Goal: Task Accomplishment & Management: Use online tool/utility

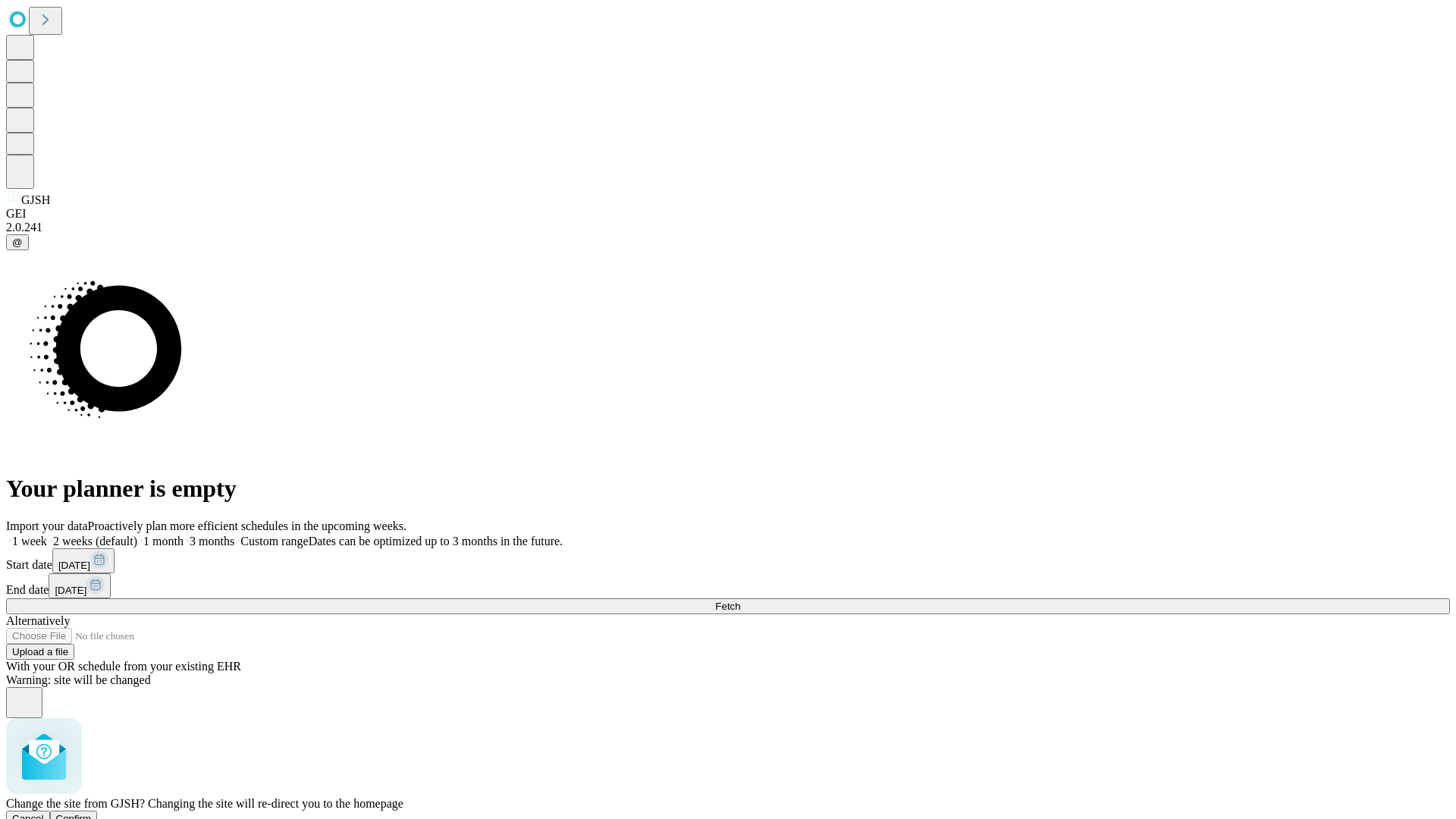
click at [92, 813] on span "Confirm" at bounding box center [74, 819] width 36 height 11
click at [183, 535] on label "1 month" at bounding box center [160, 541] width 46 height 13
click at [740, 601] on span "Fetch" at bounding box center [727, 607] width 25 height 11
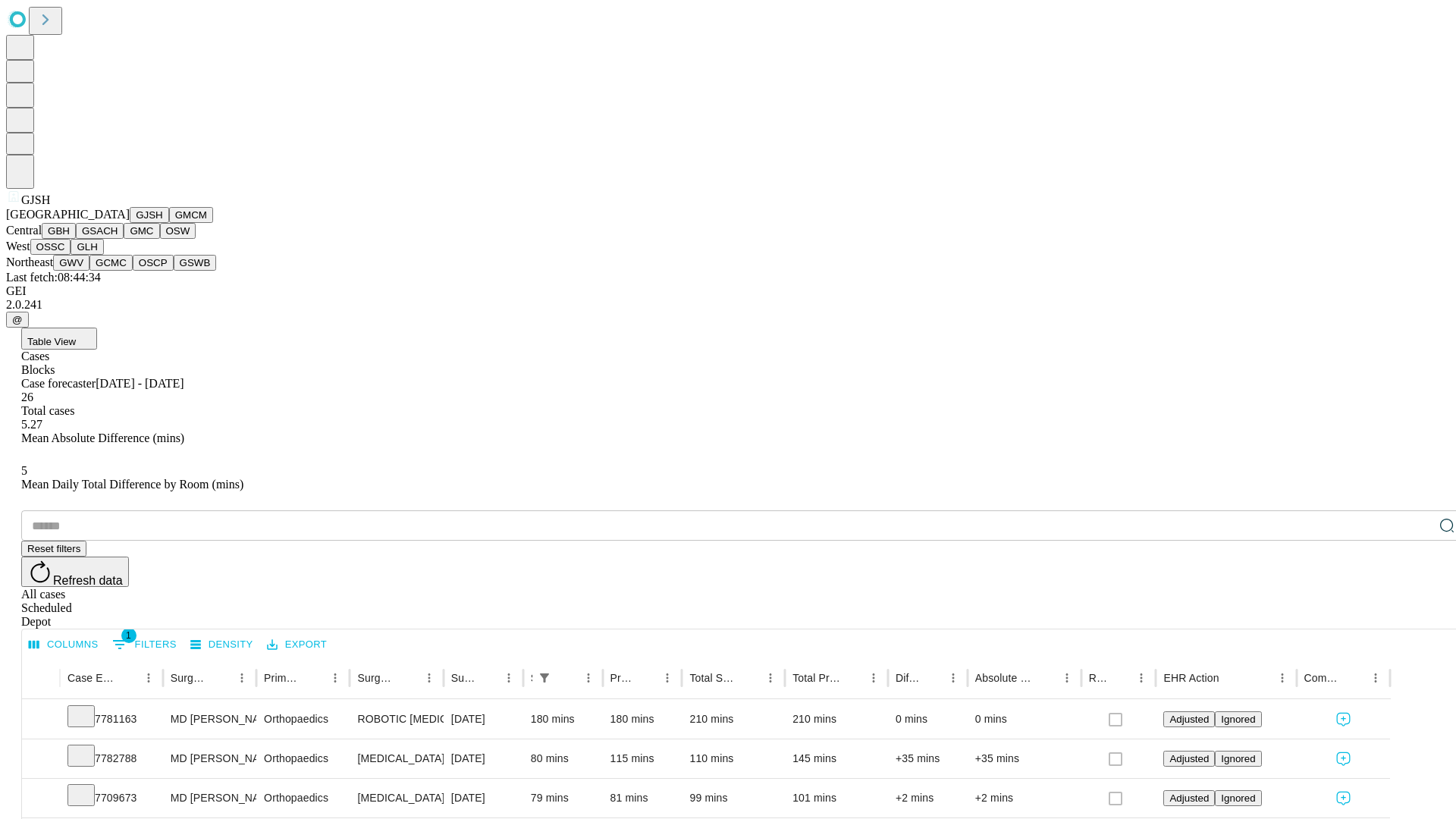
click at [169, 223] on button "GMCM" at bounding box center [191, 215] width 44 height 16
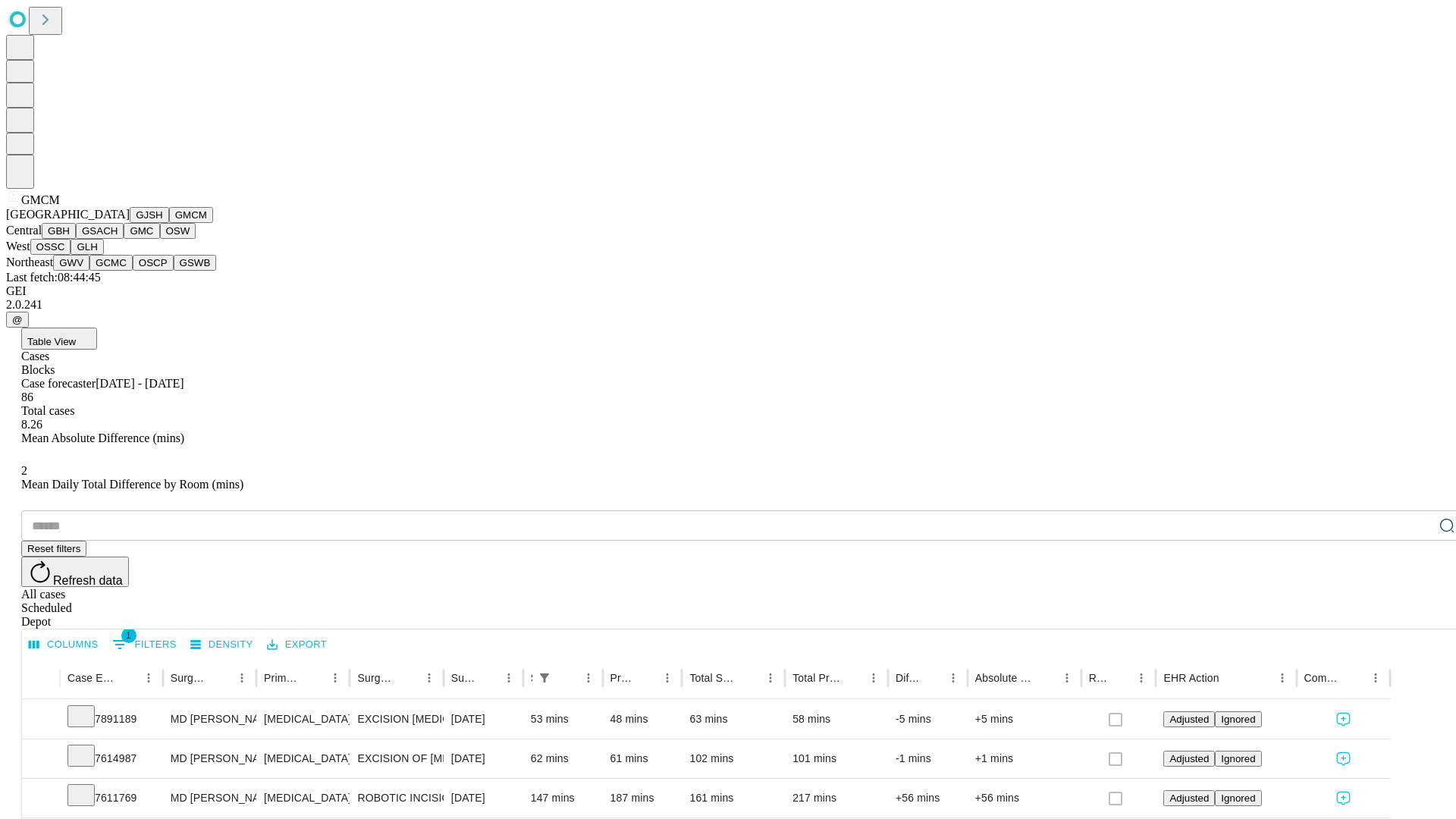
click at [76, 239] on button "GBH" at bounding box center [59, 231] width 34 height 16
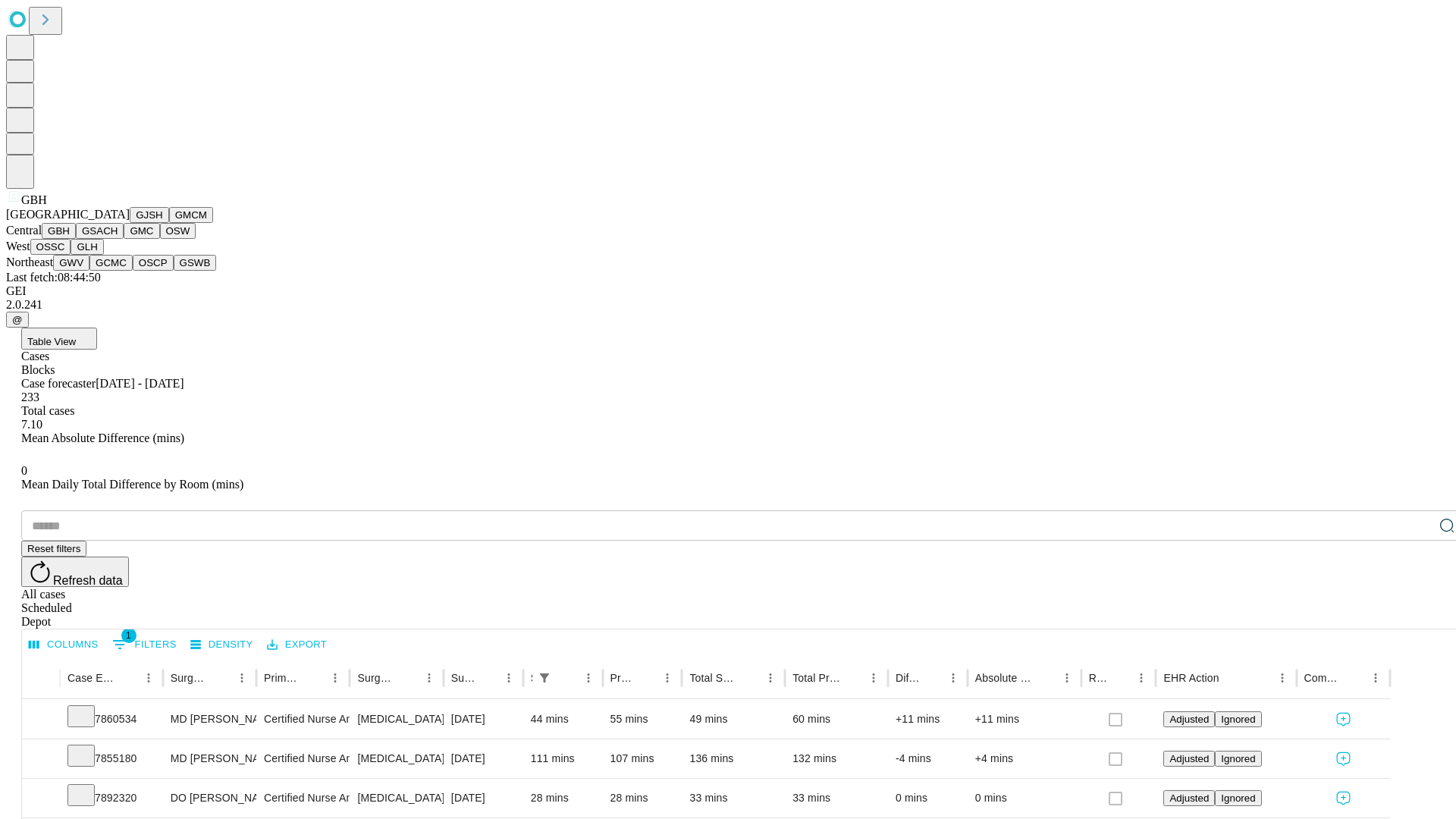
click at [117, 239] on button "GSACH" at bounding box center [99, 231] width 48 height 16
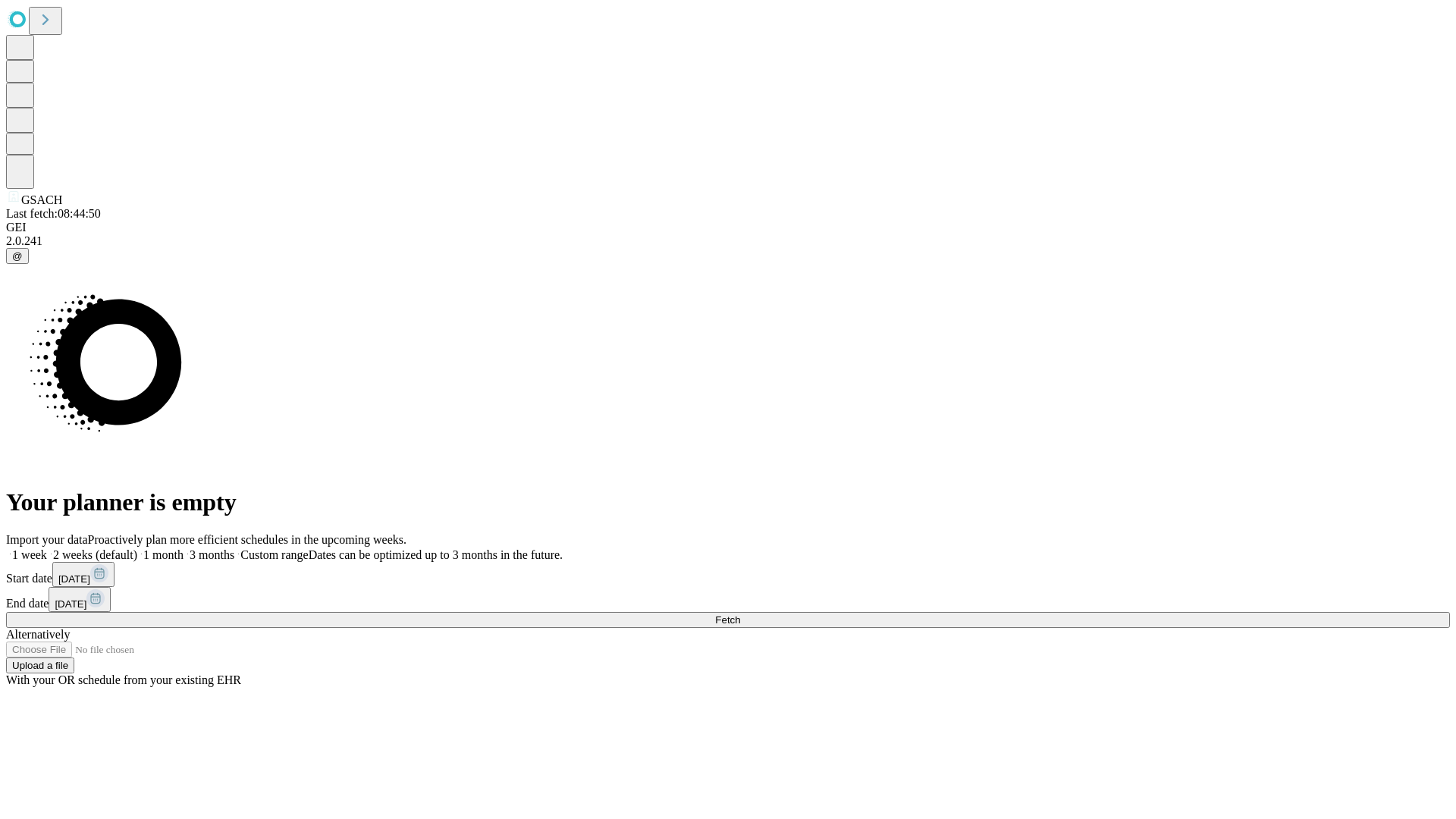
click at [183, 548] on label "1 month" at bounding box center [160, 554] width 46 height 13
click at [740, 615] on span "Fetch" at bounding box center [727, 620] width 25 height 11
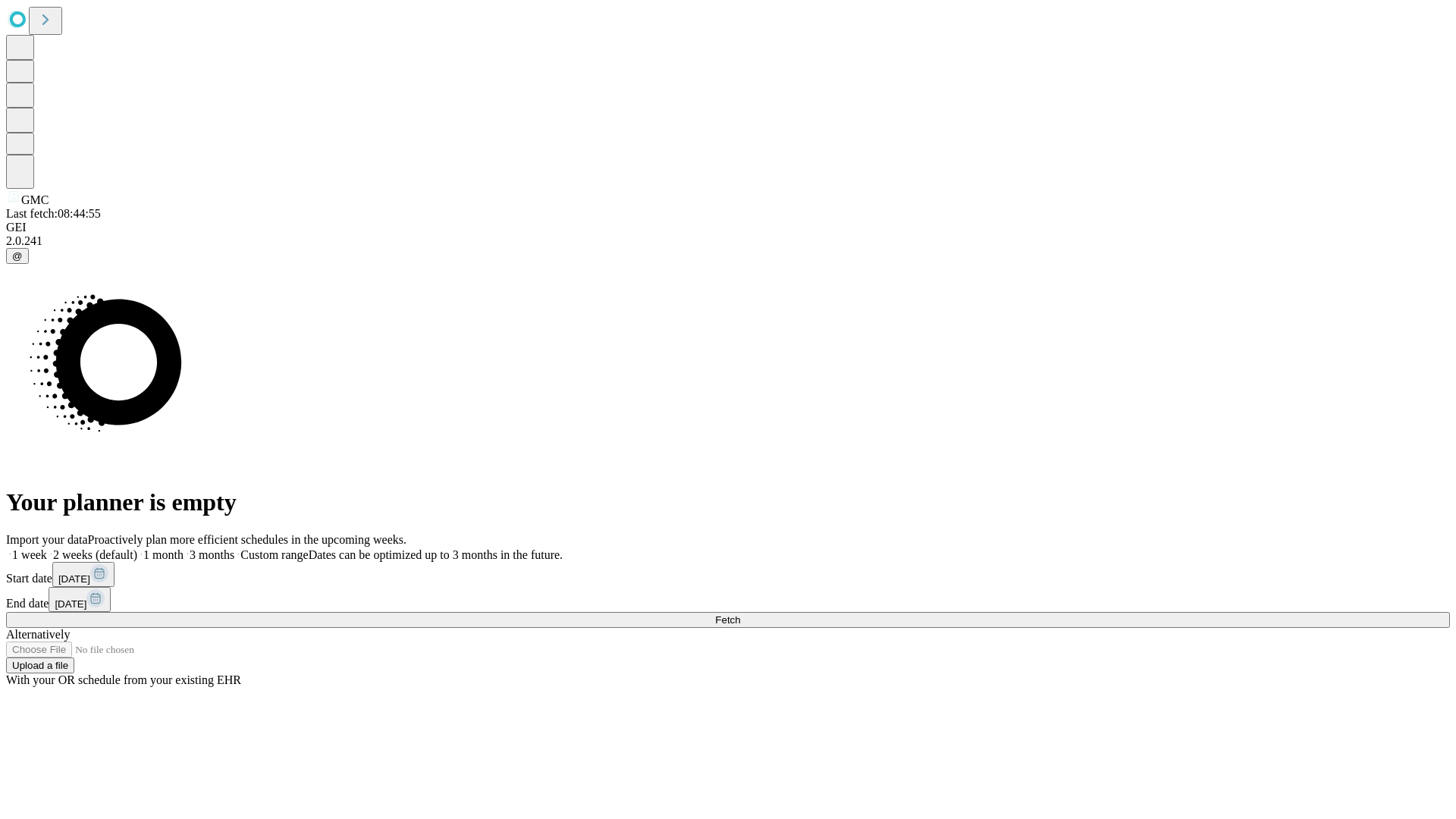
click at [183, 548] on label "1 month" at bounding box center [160, 554] width 46 height 13
click at [740, 615] on span "Fetch" at bounding box center [727, 620] width 25 height 11
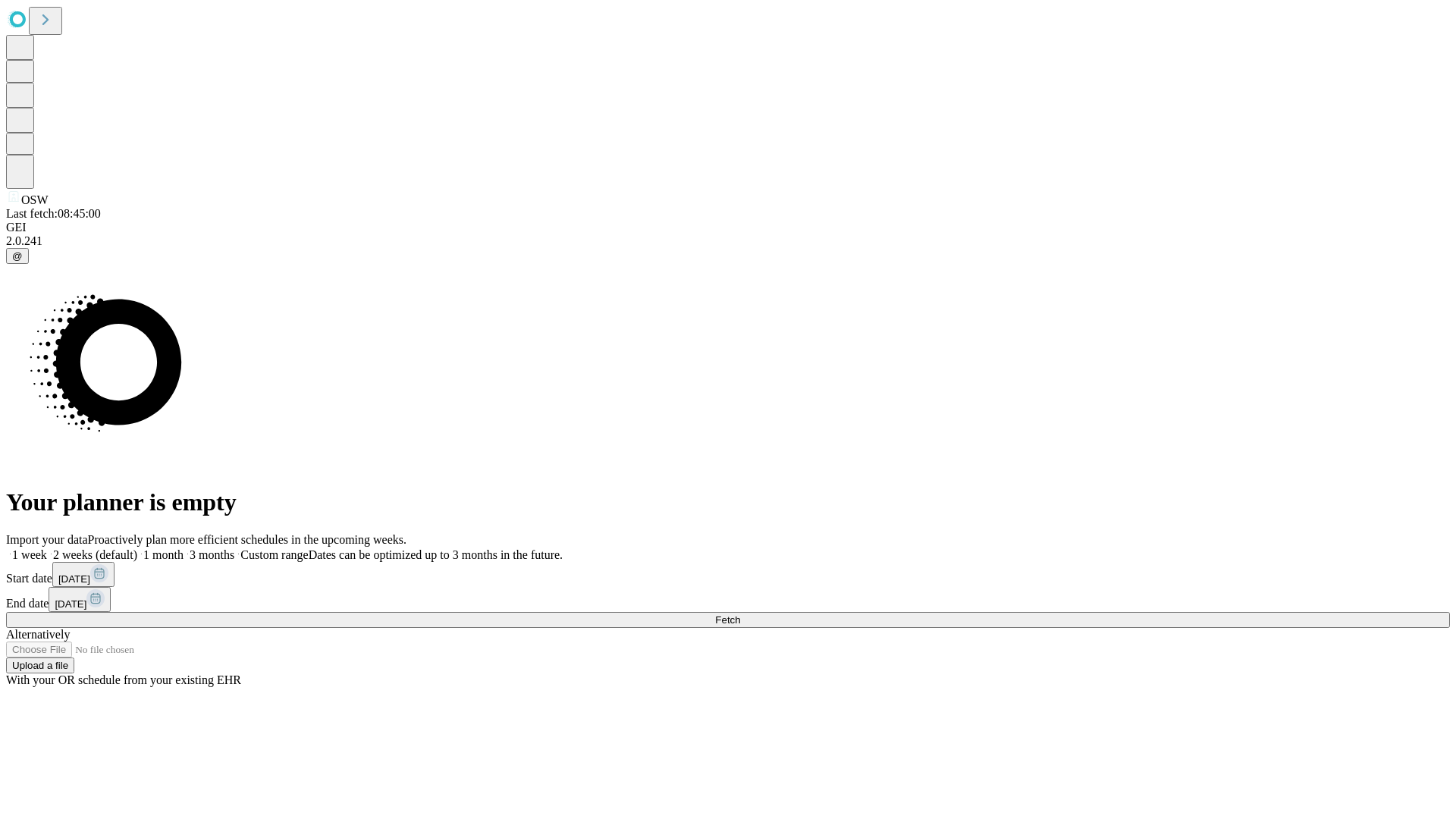
click at [183, 548] on label "1 month" at bounding box center [160, 554] width 46 height 13
click at [740, 615] on span "Fetch" at bounding box center [727, 620] width 25 height 11
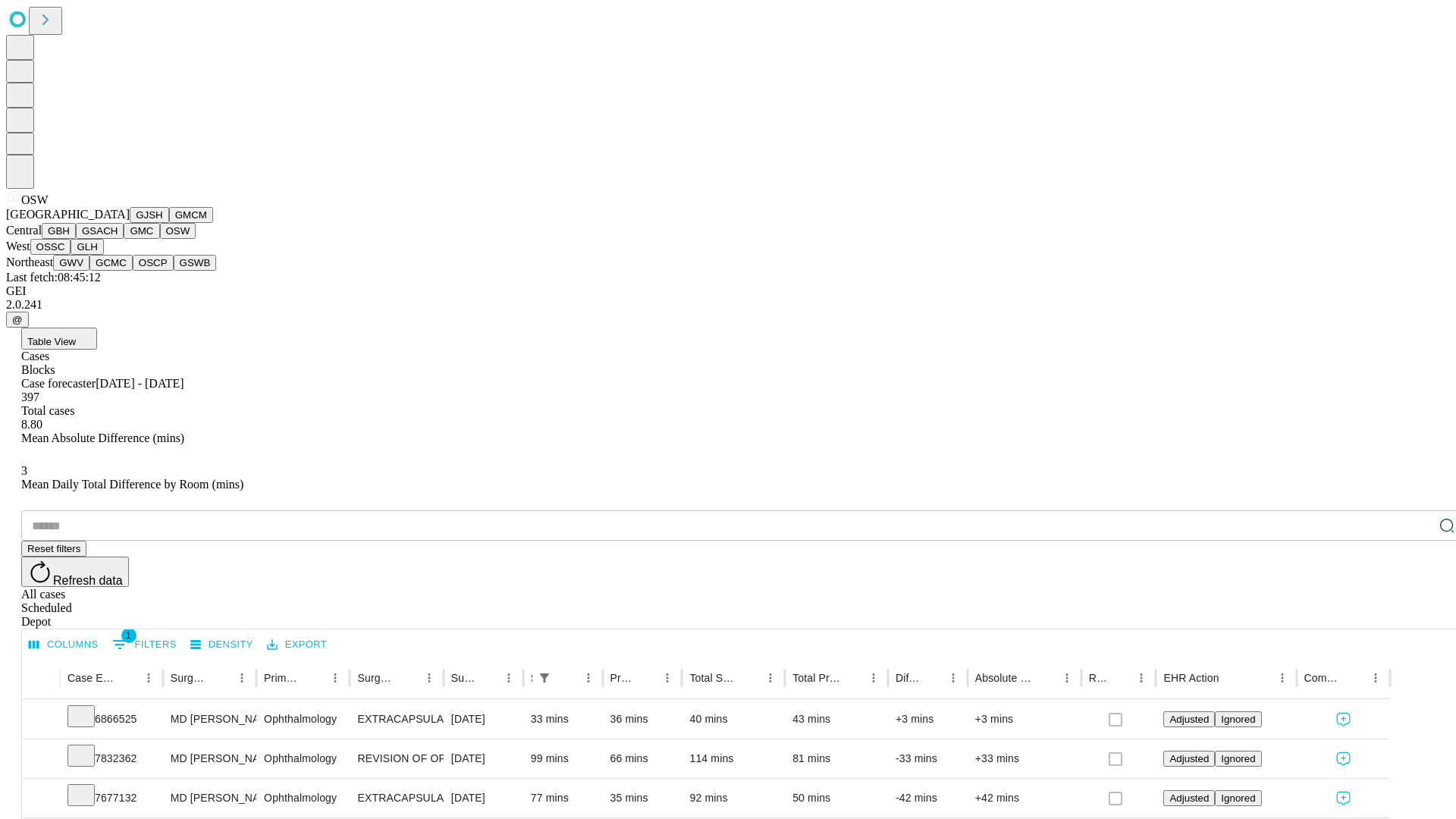
click at [72, 255] on button "OSSC" at bounding box center [50, 247] width 41 height 16
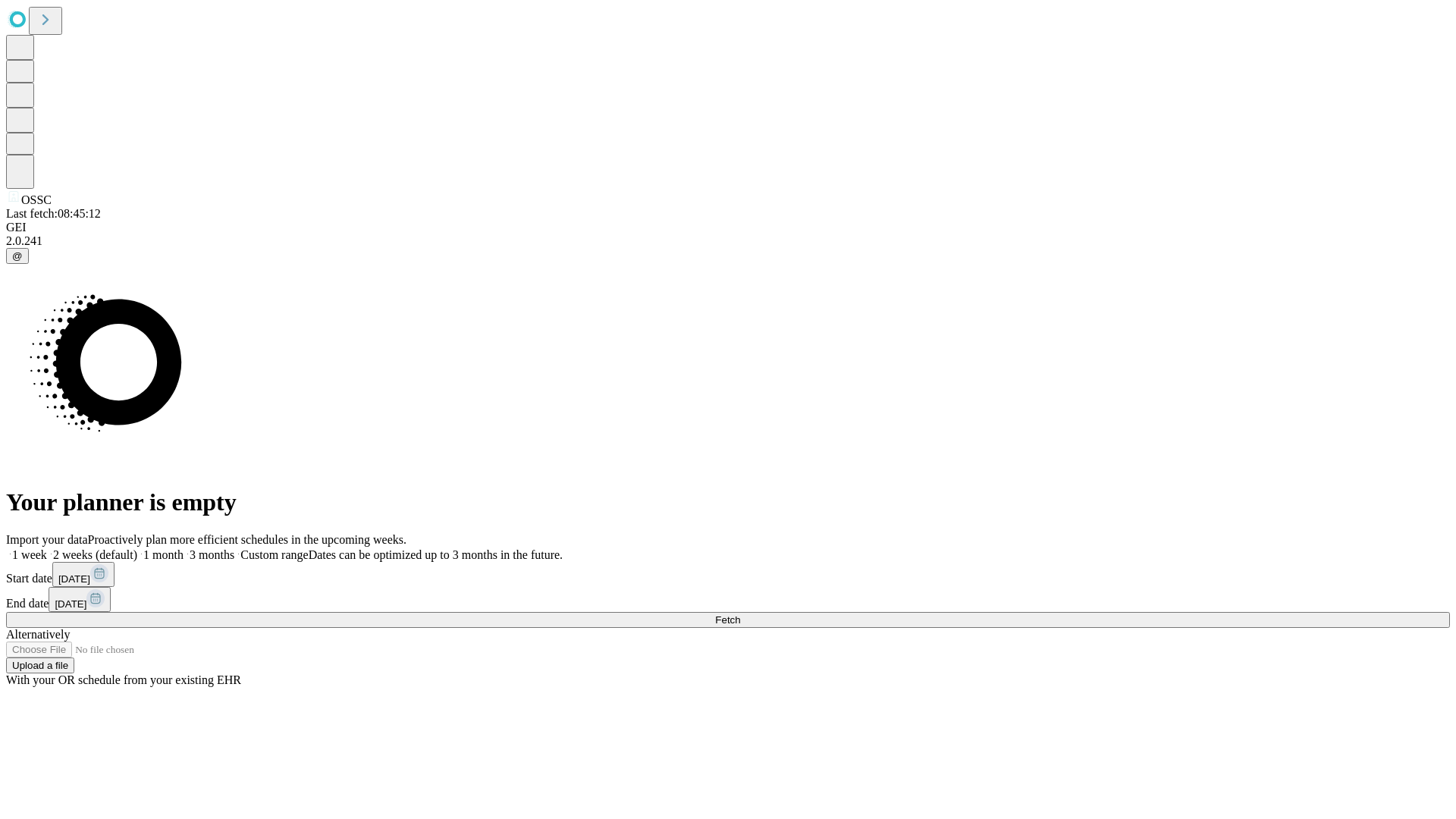
click at [183, 548] on label "1 month" at bounding box center [160, 554] width 46 height 13
click at [740, 615] on span "Fetch" at bounding box center [727, 620] width 25 height 11
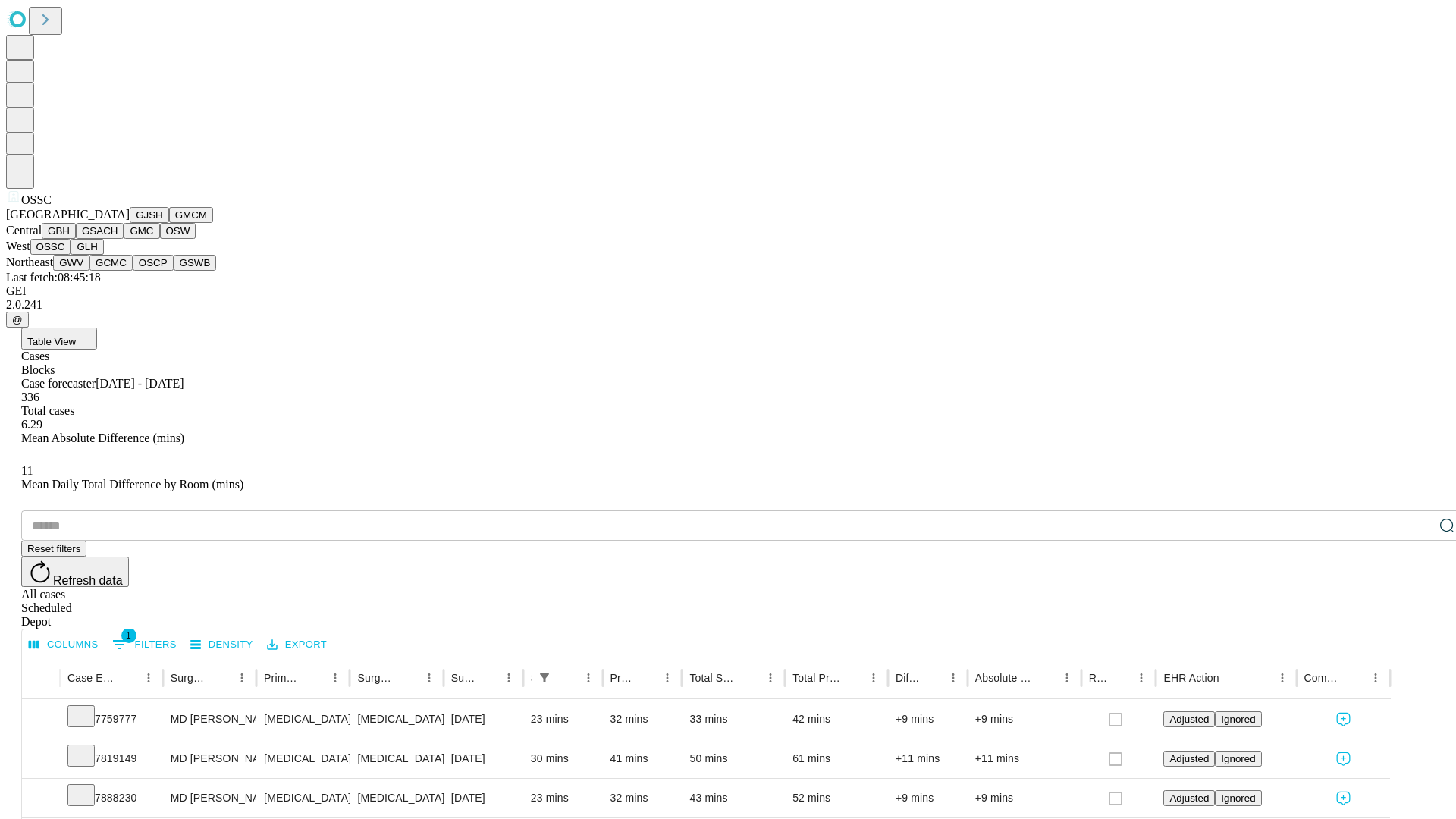
click at [103, 255] on button "GLH" at bounding box center [87, 247] width 33 height 16
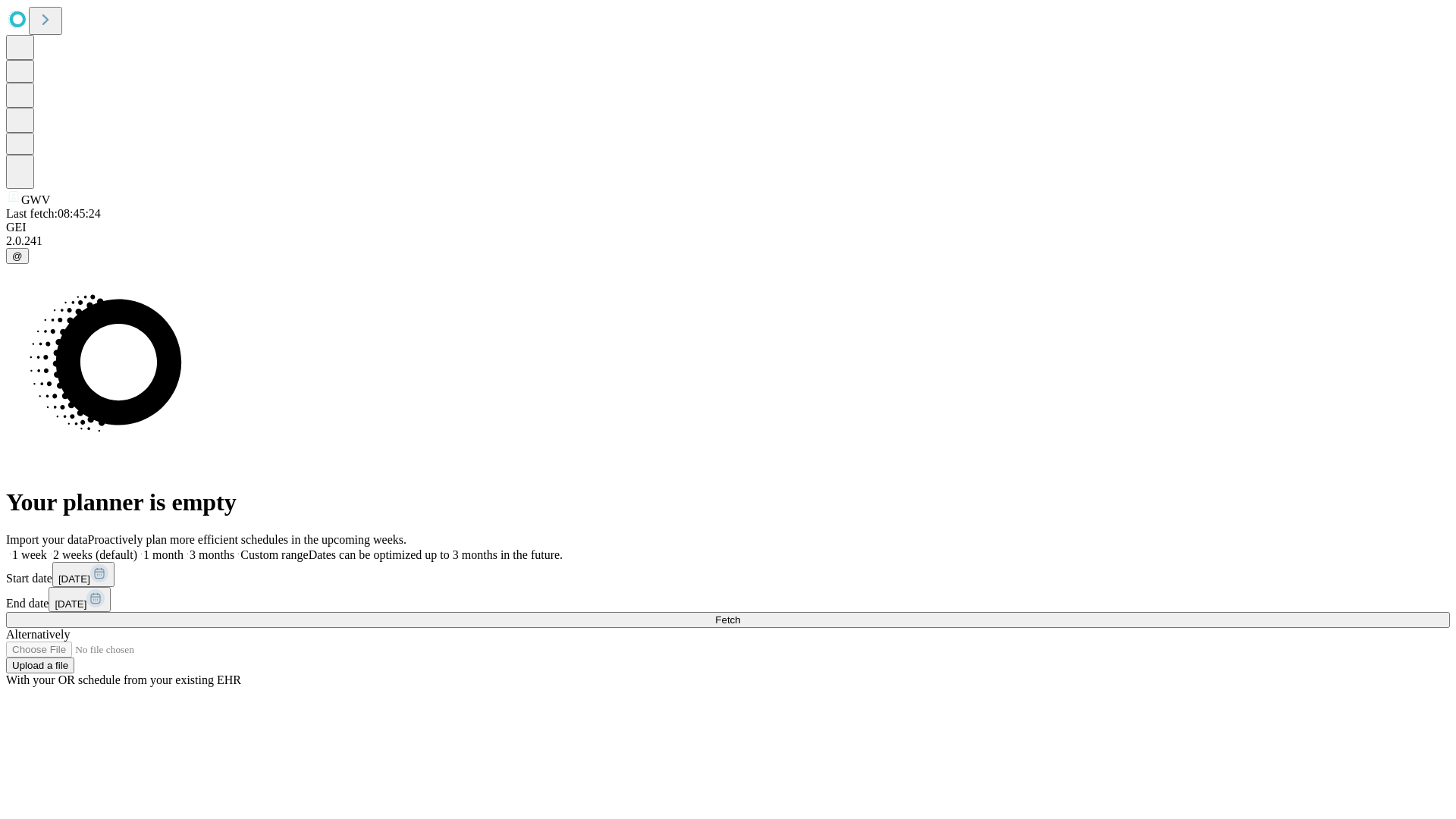
click at [183, 548] on label "1 month" at bounding box center [160, 554] width 46 height 13
click at [740, 615] on span "Fetch" at bounding box center [727, 620] width 25 height 11
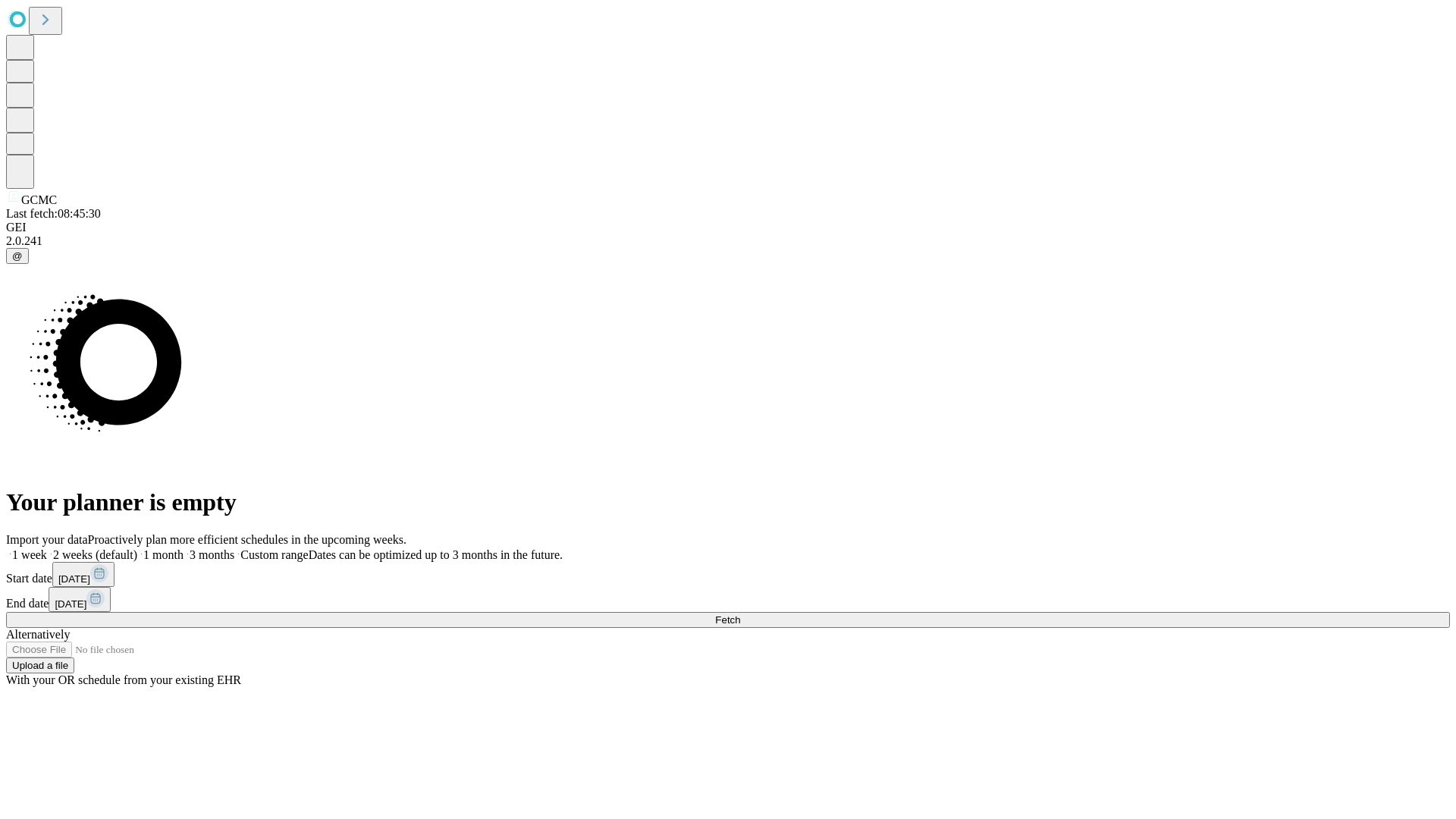
click at [740, 615] on span "Fetch" at bounding box center [727, 620] width 25 height 11
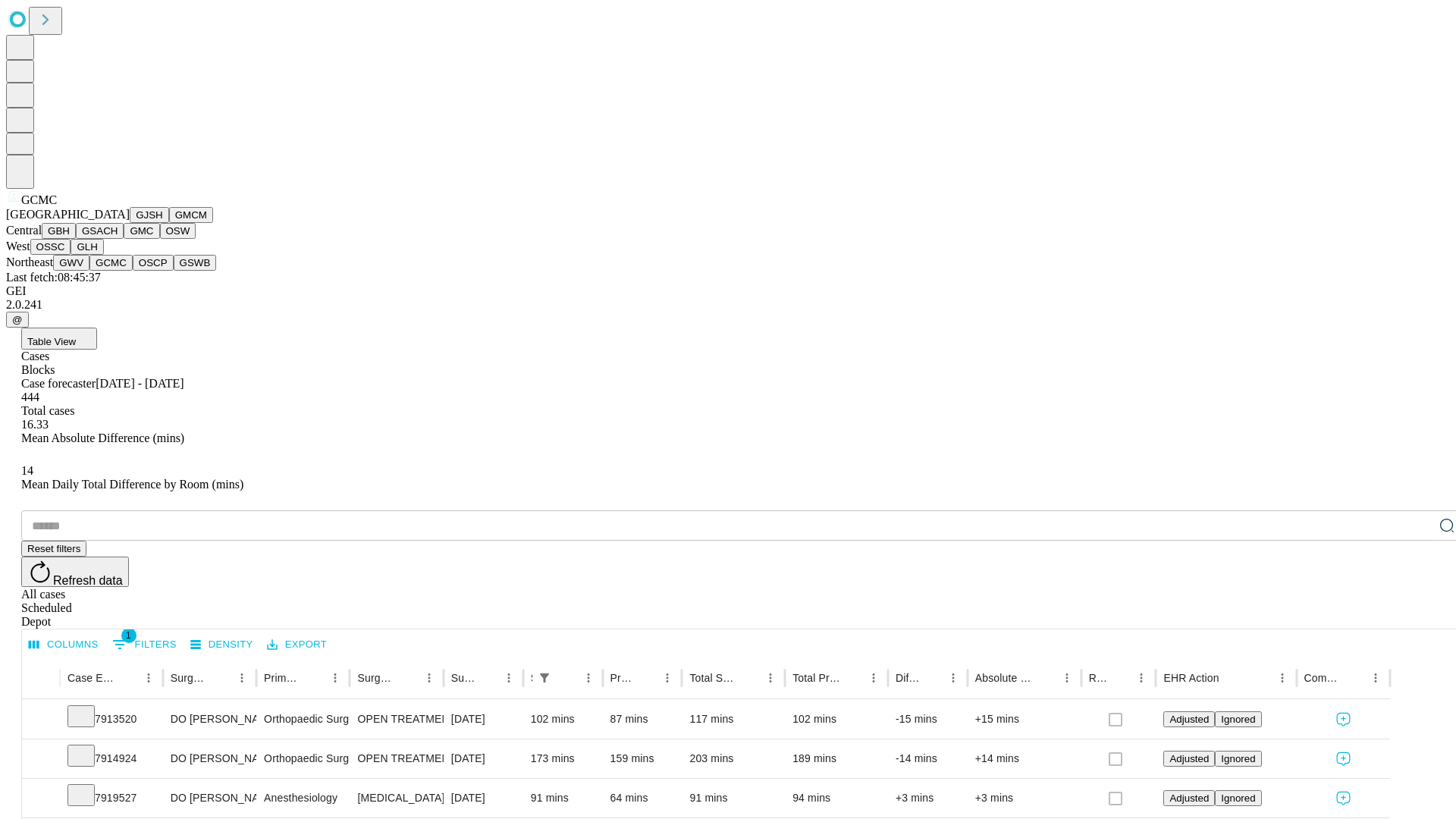
click at [133, 271] on button "OSCP" at bounding box center [153, 263] width 41 height 16
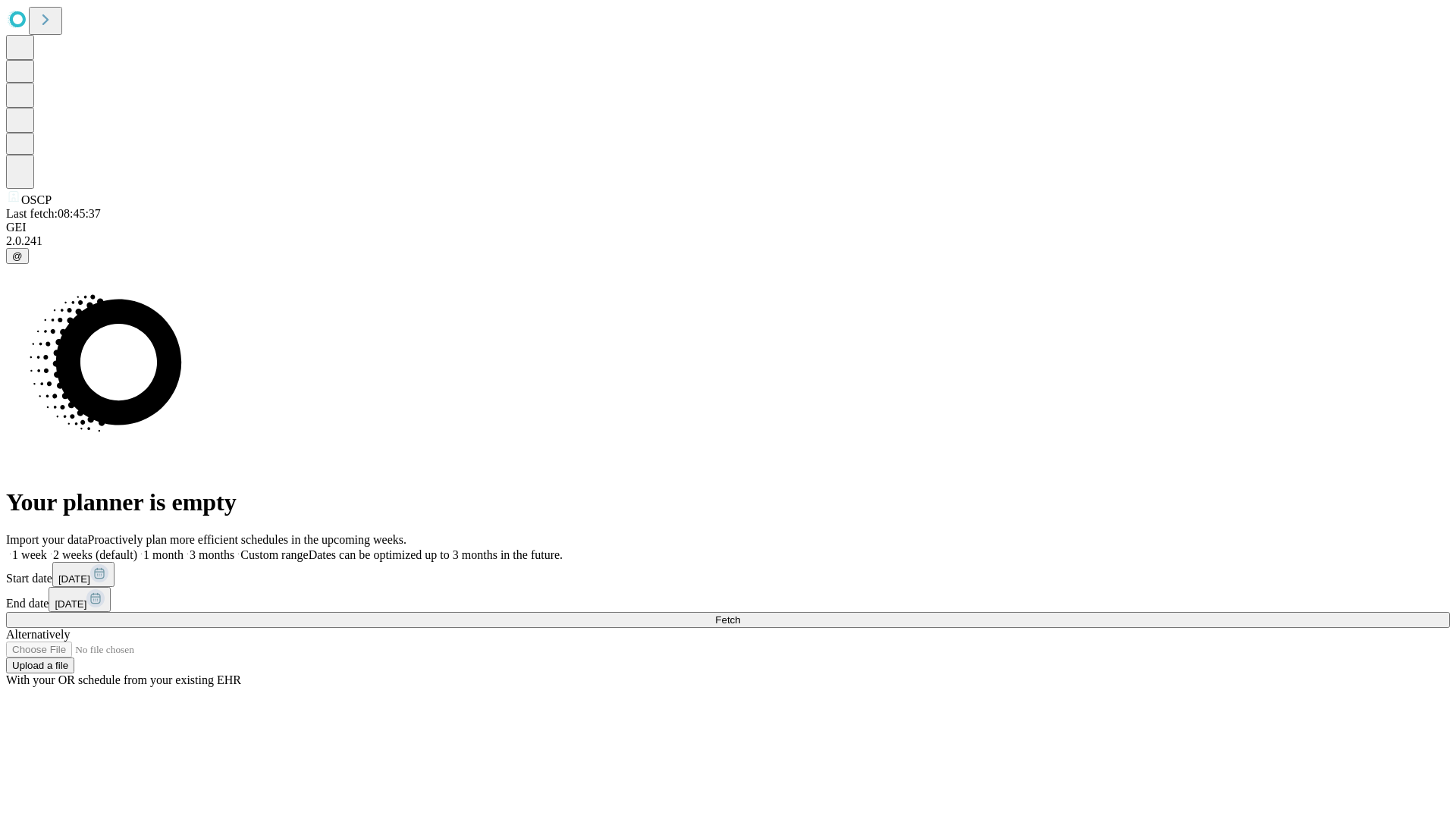
click at [183, 548] on label "1 month" at bounding box center [160, 554] width 46 height 13
click at [740, 615] on span "Fetch" at bounding box center [727, 620] width 25 height 11
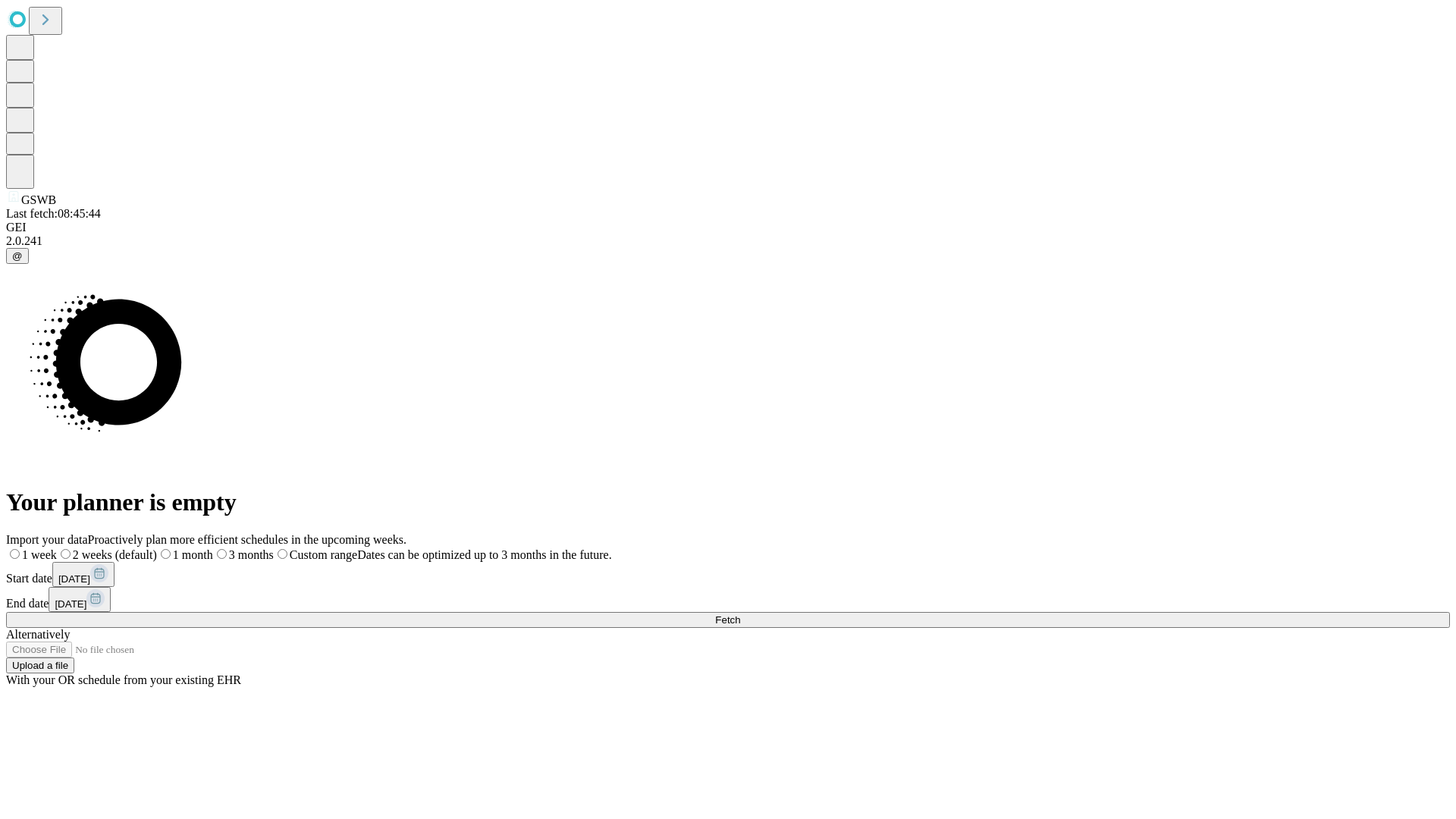
click at [213, 548] on label "1 month" at bounding box center [185, 554] width 56 height 13
click at [740, 615] on span "Fetch" at bounding box center [727, 620] width 25 height 11
